Goal: Find specific page/section: Find specific page/section

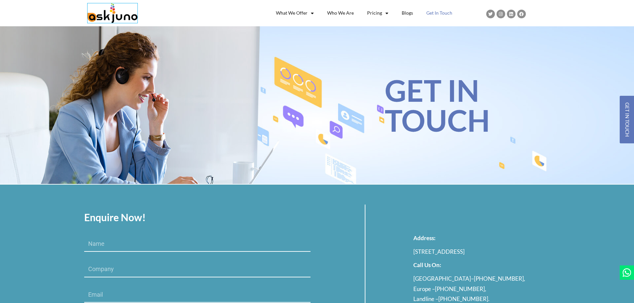
click at [100, 14] on img at bounding box center [113, 13] width 50 height 20
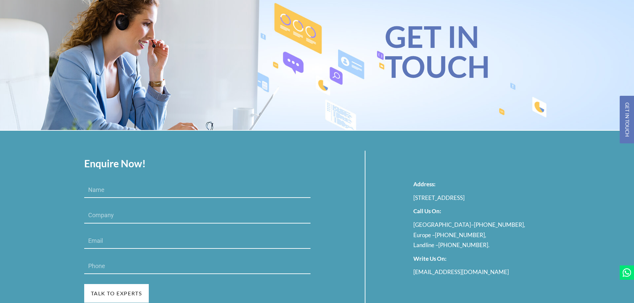
scroll to position [166, 0]
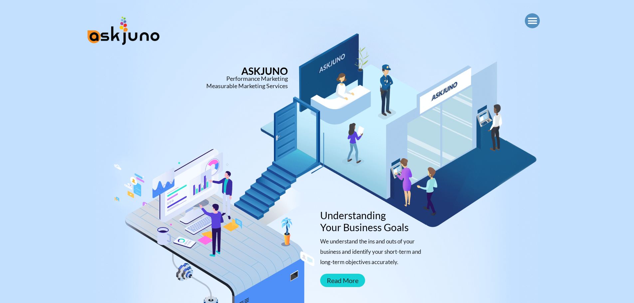
click at [531, 23] on icon "Menu Toggle" at bounding box center [532, 21] width 10 height 10
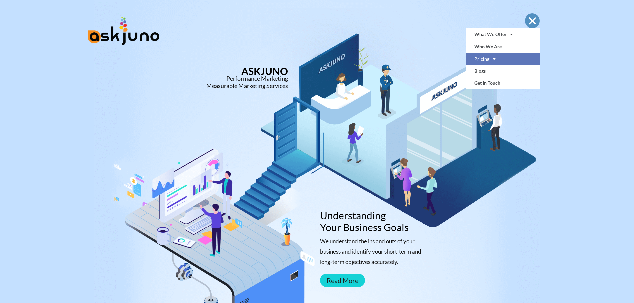
click at [490, 61] on span at bounding box center [492, 58] width 6 height 11
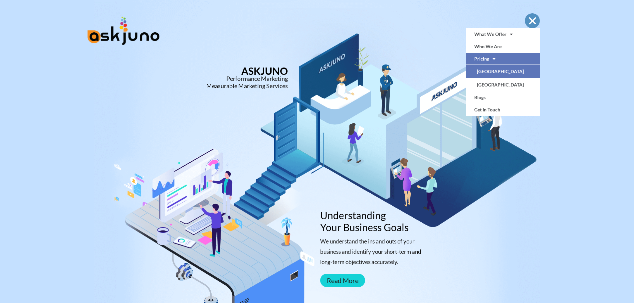
click at [491, 72] on link "[GEOGRAPHIC_DATA]" at bounding box center [503, 71] width 74 height 13
